Goal: Transaction & Acquisition: Subscribe to service/newsletter

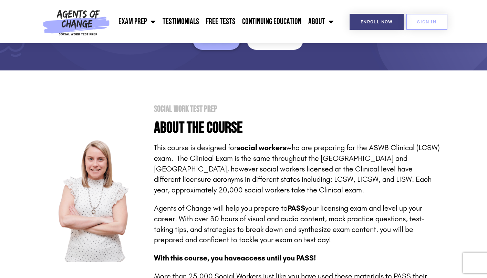
scroll to position [52, 0]
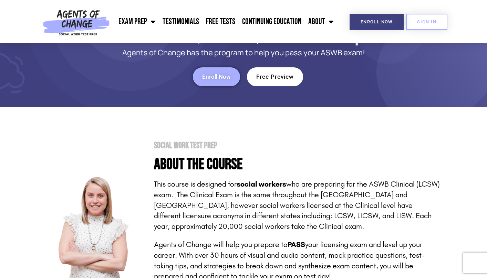
click at [228, 79] on span "Enroll Now" at bounding box center [216, 77] width 29 height 6
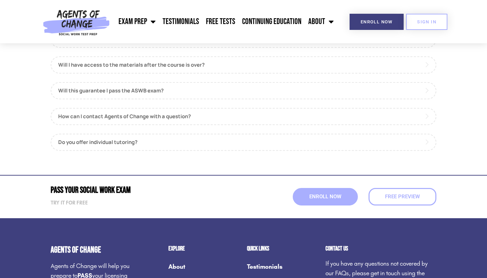
scroll to position [813, 0]
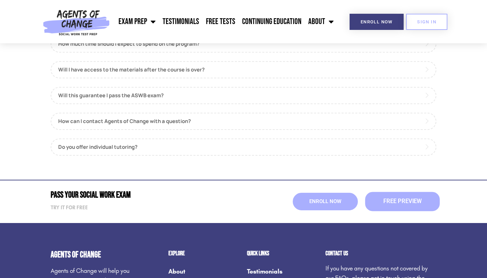
click at [390, 199] on span "Free Preview" at bounding box center [402, 202] width 38 height 6
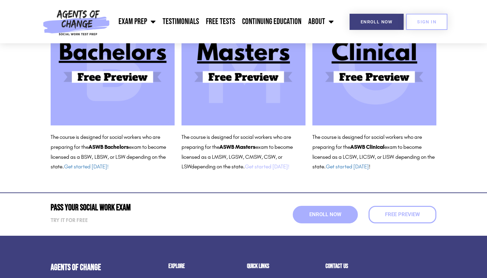
scroll to position [110, 0]
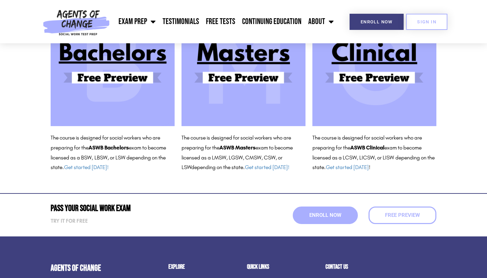
click at [256, 82] on img at bounding box center [243, 64] width 124 height 124
